Goal: Communication & Community: Answer question/provide support

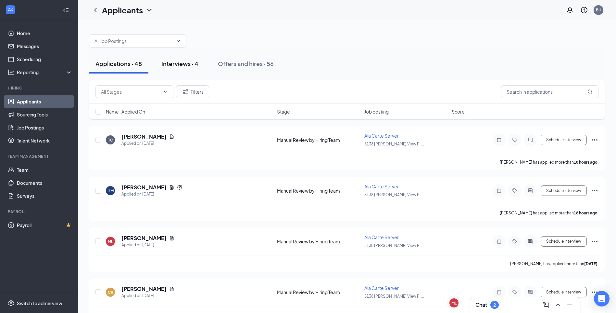
click at [188, 67] on div "Interviews · 4" at bounding box center [179, 63] width 37 height 8
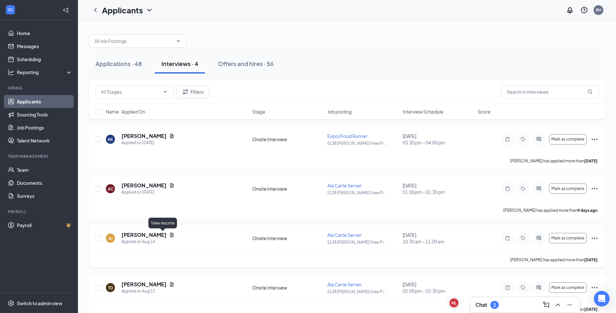
click at [170, 235] on icon "Document" at bounding box center [172, 234] width 4 height 4
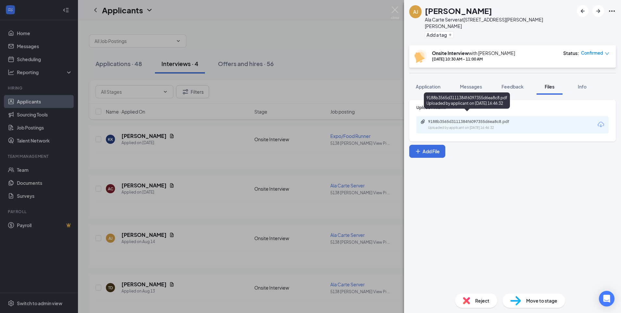
click at [468, 119] on div "9188b3565d3111384f6097355d6ea8c8.pdf Uploaded by applicant on [DATE] 16:46:32" at bounding box center [472, 124] width 105 height 11
click at [393, 11] on img at bounding box center [395, 12] width 8 height 13
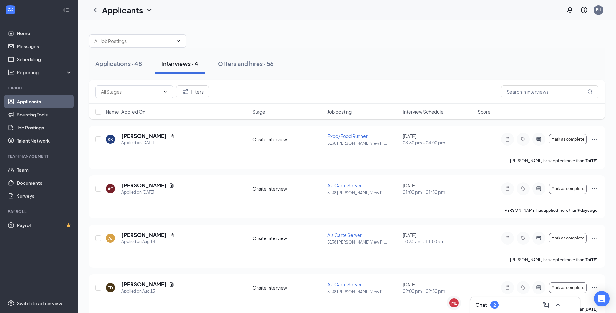
click at [507, 307] on div "Chat 2" at bounding box center [525, 304] width 99 height 10
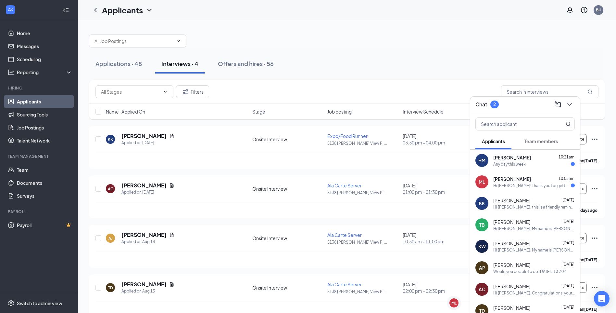
click at [532, 109] on div "Chat 2" at bounding box center [525, 104] width 99 height 10
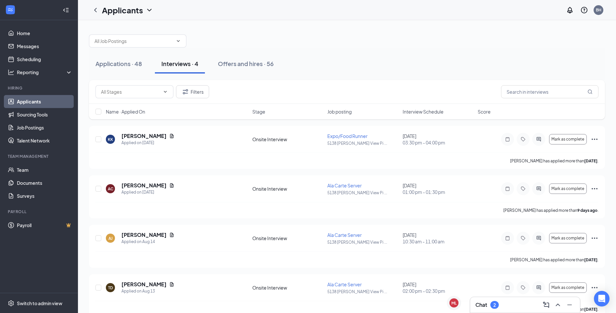
click at [489, 306] on div "Chat 2" at bounding box center [487, 305] width 23 height 8
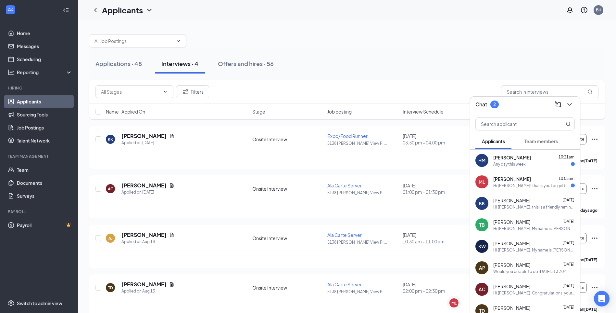
drag, startPoint x: 514, startPoint y: 185, endPoint x: 502, endPoint y: 205, distance: 22.9
click at [514, 185] on div "Hi [PERSON_NAME]! Thank you for getting back to me! I should be available for a…" at bounding box center [533, 186] width 78 height 6
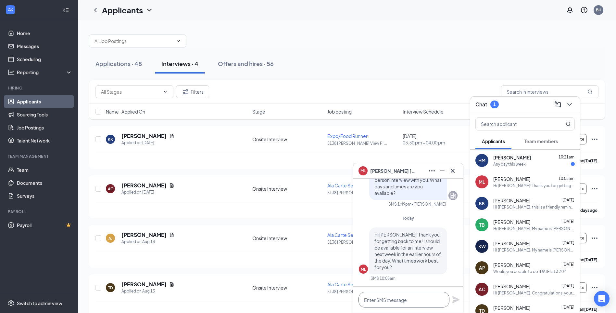
click at [417, 299] on textarea at bounding box center [404, 299] width 91 height 16
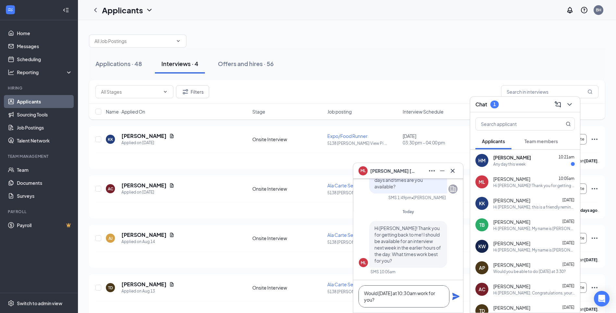
type textarea "Would [DATE] at 10:30am work for you?"
click at [455, 296] on icon "Plane" at bounding box center [456, 296] width 8 height 8
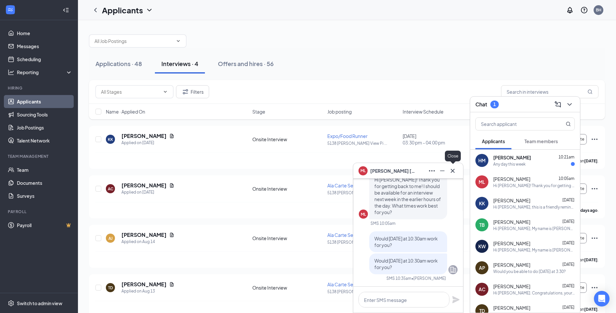
click at [453, 170] on icon "Cross" at bounding box center [453, 171] width 8 height 8
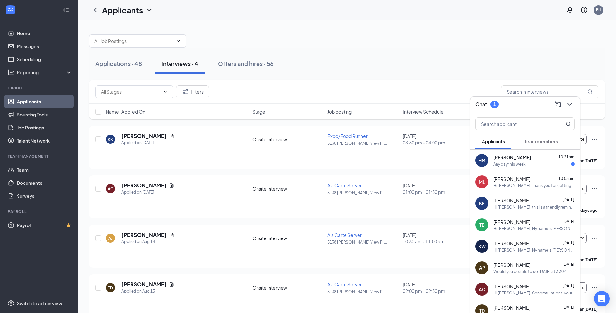
click at [509, 157] on span "[PERSON_NAME]" at bounding box center [513, 157] width 38 height 6
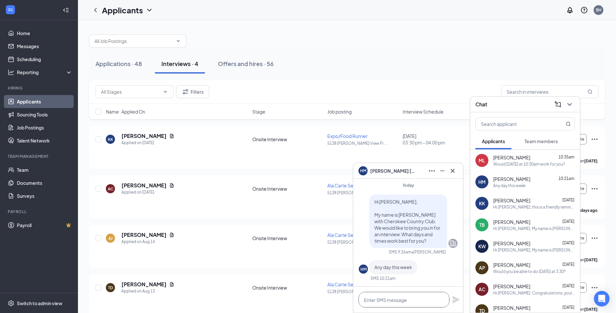
click at [405, 298] on textarea at bounding box center [404, 299] width 91 height 16
type textarea "o"
type textarea "Could you do [DATE] at noon?"
click at [457, 299] on icon "Plane" at bounding box center [456, 299] width 7 height 7
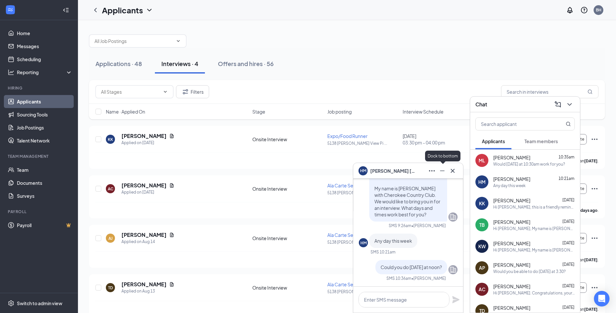
click at [442, 171] on icon "Minimize" at bounding box center [442, 170] width 5 height 1
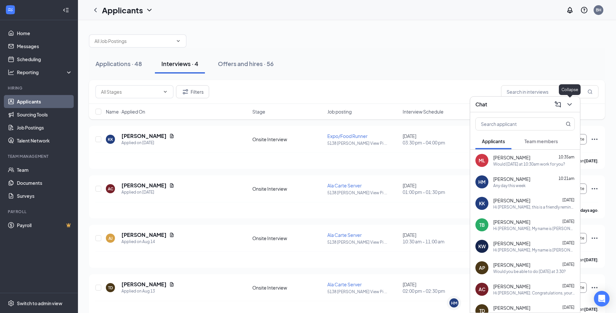
click at [572, 109] on button at bounding box center [570, 104] width 10 height 10
